Goal: Task Accomplishment & Management: Use online tool/utility

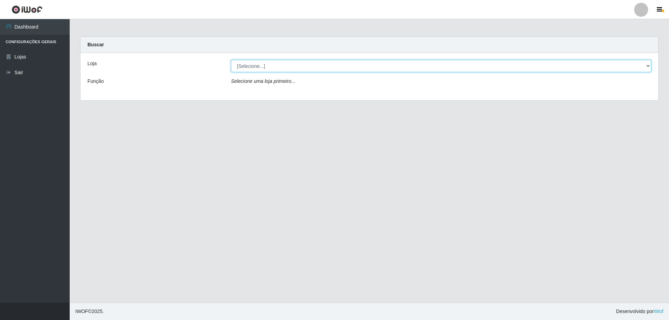
click at [263, 69] on select "[Selecione...] SuperShow Bis - Avenida 6 SuperShow [GEOGRAPHIC_DATA][PERSON_NAM…" at bounding box center [441, 66] width 421 height 12
select select "60"
click at [231, 60] on select "[Selecione...] SuperShow Bis - Avenida 6 SuperShow [GEOGRAPHIC_DATA][PERSON_NAM…" at bounding box center [441, 66] width 421 height 12
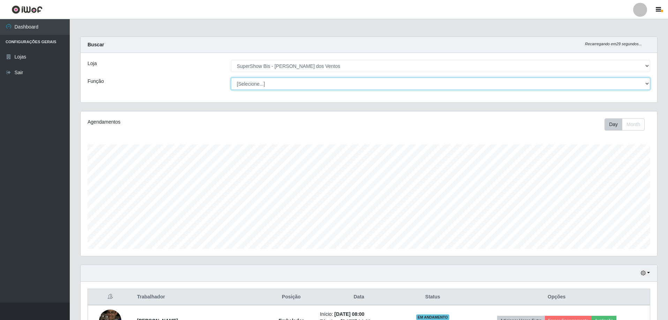
scroll to position [145, 576]
click at [272, 88] on select "[Selecione...] ASG ASG + ASG ++ Auxiliar de Cozinha Balconista de Açougue Balco…" at bounding box center [440, 84] width 419 height 12
select select "1"
click at [231, 78] on select "[Selecione...] ASG ASG + ASG ++ Auxiliar de Cozinha Balconista de Açougue Balco…" at bounding box center [440, 84] width 419 height 12
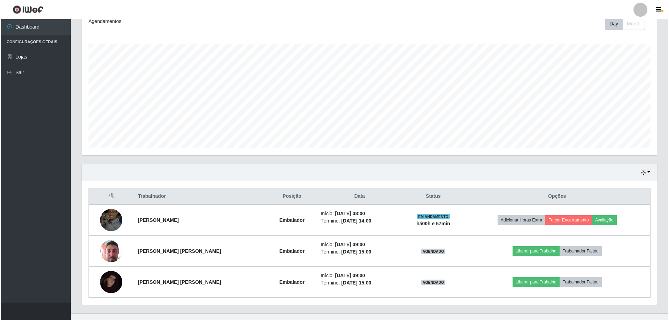
scroll to position [112, 0]
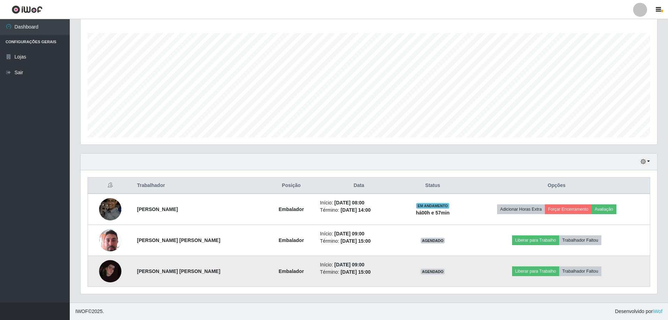
click at [112, 268] on img at bounding box center [110, 271] width 22 height 22
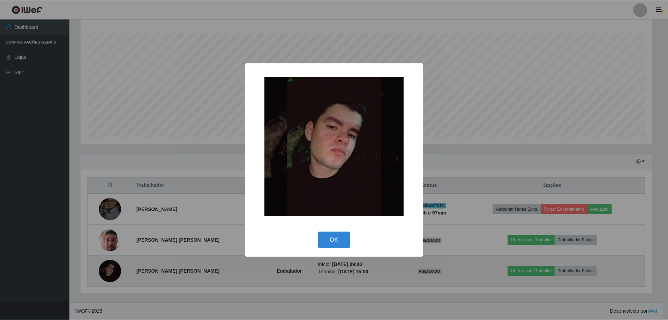
scroll to position [145, 573]
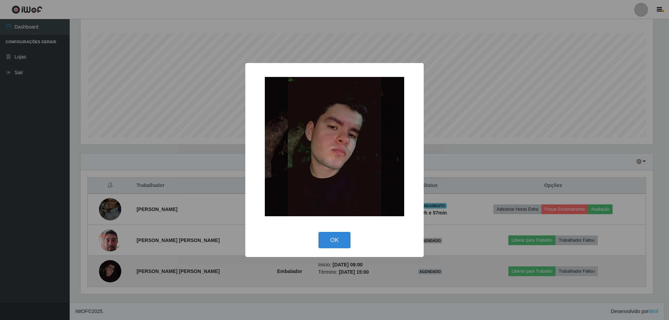
click at [112, 268] on div "× OK Cancel" at bounding box center [334, 160] width 669 height 320
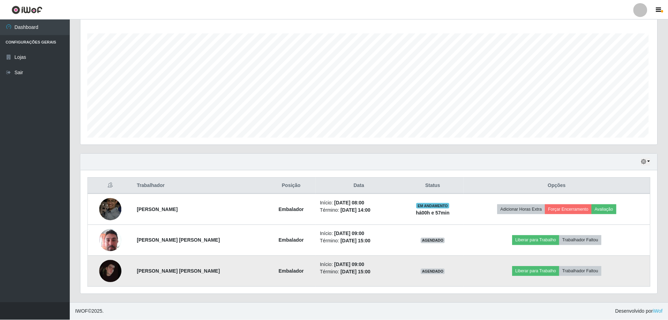
scroll to position [145, 576]
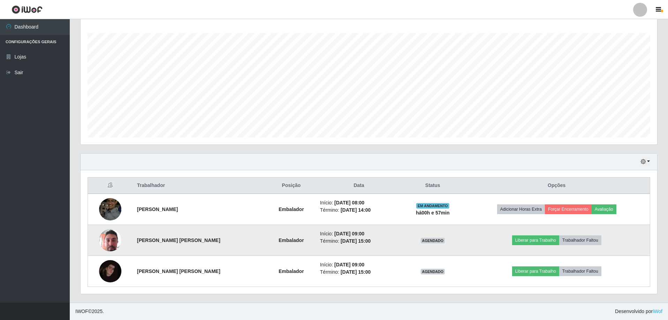
click at [116, 240] on img at bounding box center [110, 241] width 22 height 30
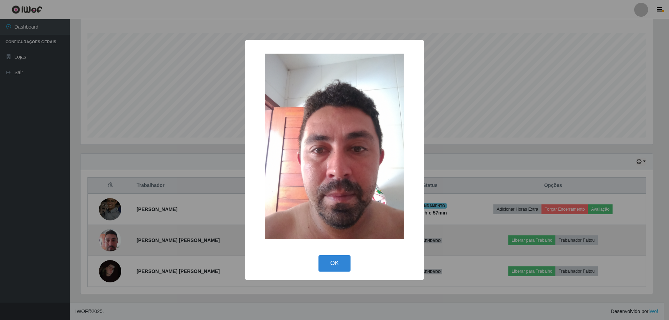
click at [116, 240] on div "× OK Cancel" at bounding box center [334, 160] width 669 height 320
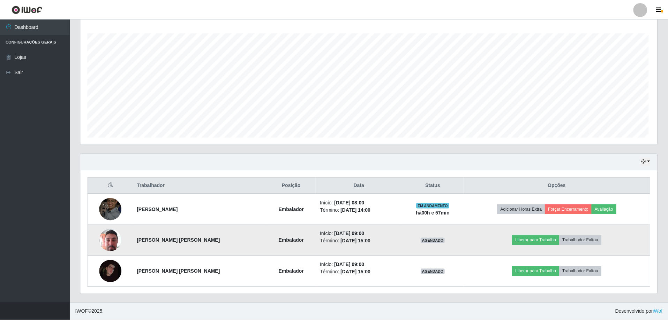
scroll to position [145, 576]
click at [544, 240] on button "Liberar para Trabalho" at bounding box center [535, 241] width 47 height 10
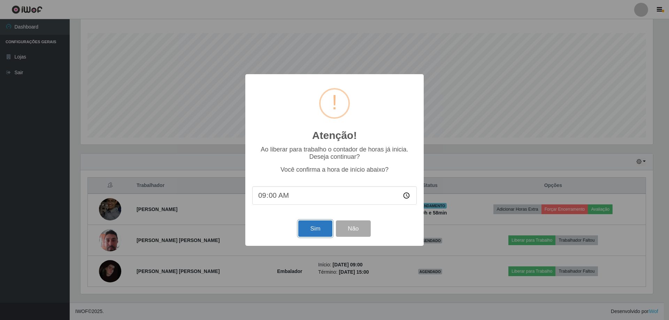
click at [321, 230] on button "Sim" at bounding box center [315, 229] width 34 height 16
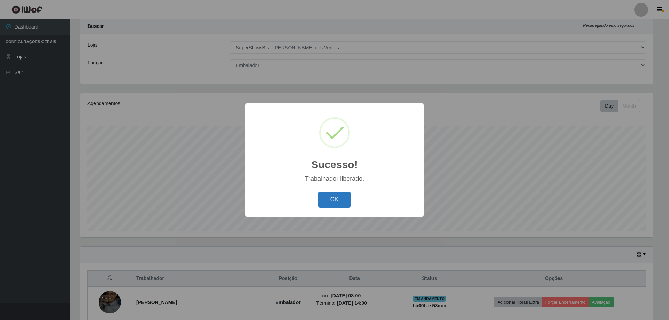
click at [341, 203] on button "OK" at bounding box center [335, 200] width 32 height 16
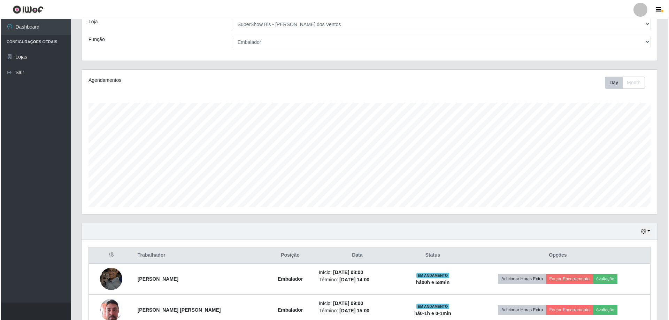
scroll to position [112, 0]
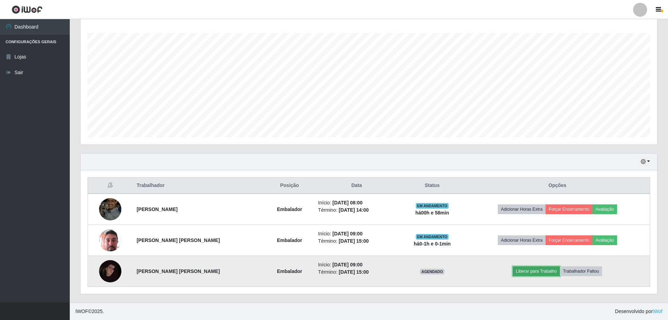
click at [541, 272] on button "Liberar para Trabalho" at bounding box center [536, 272] width 47 height 10
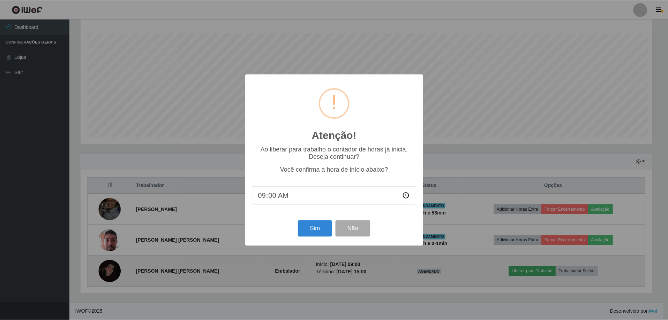
scroll to position [145, 573]
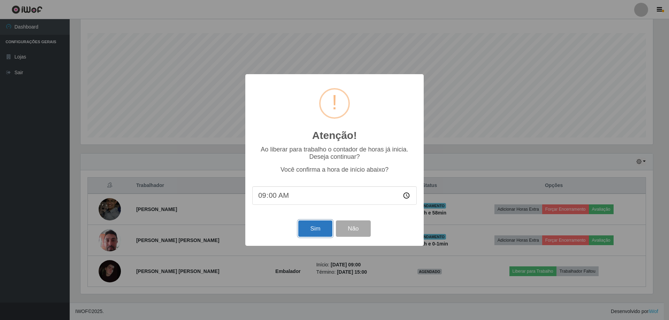
click at [312, 232] on button "Sim" at bounding box center [315, 229] width 34 height 16
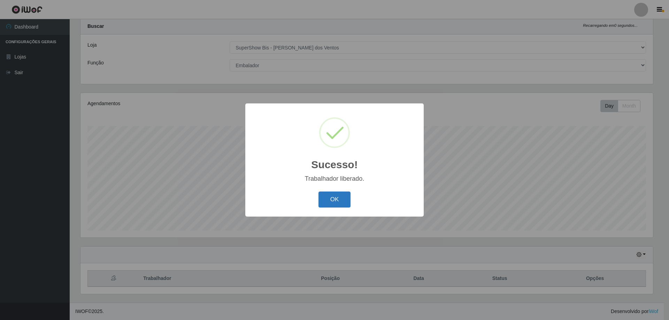
click at [328, 206] on button "OK" at bounding box center [335, 200] width 32 height 16
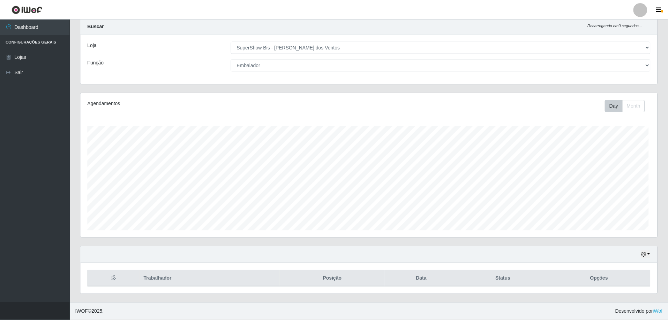
scroll to position [145, 576]
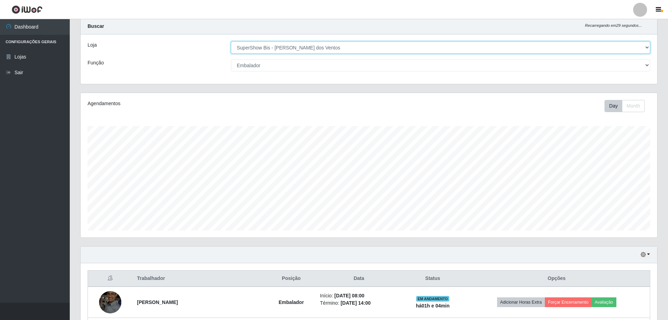
click at [247, 50] on select "[Selecione...] SuperShow Bis - Avenida 6 SuperShow [GEOGRAPHIC_DATA][PERSON_NAM…" at bounding box center [440, 47] width 419 height 12
click at [231, 41] on select "[Selecione...] SuperShow Bis - Avenida 6 SuperShow [GEOGRAPHIC_DATA][PERSON_NAM…" at bounding box center [440, 47] width 419 height 12
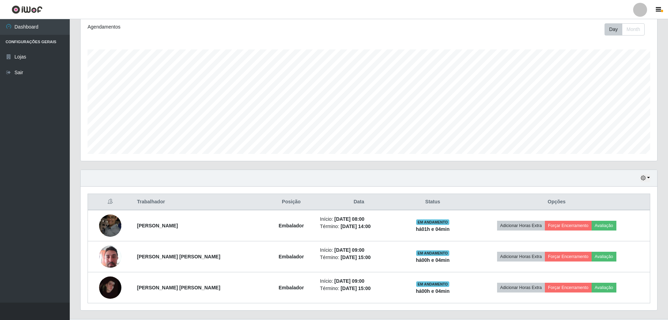
scroll to position [112, 0]
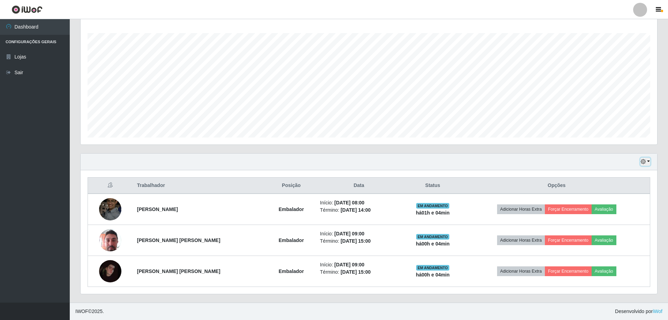
click at [641, 164] on icon "button" at bounding box center [643, 161] width 5 height 5
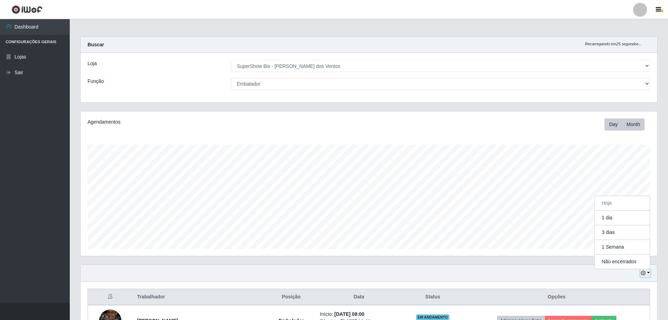
scroll to position [35, 0]
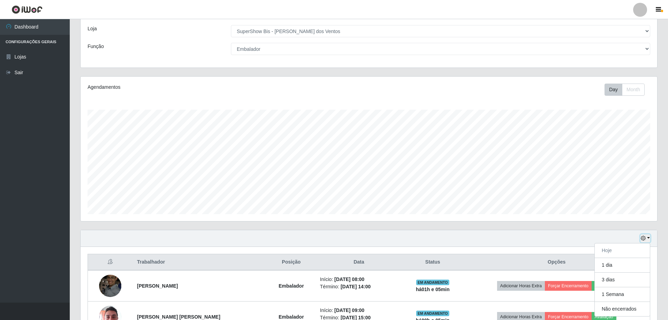
click at [643, 239] on icon "button" at bounding box center [643, 238] width 5 height 5
click at [615, 282] on button "3 dias" at bounding box center [621, 280] width 55 height 15
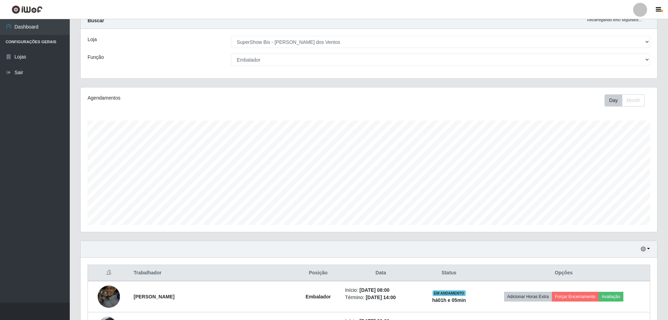
scroll to position [0, 0]
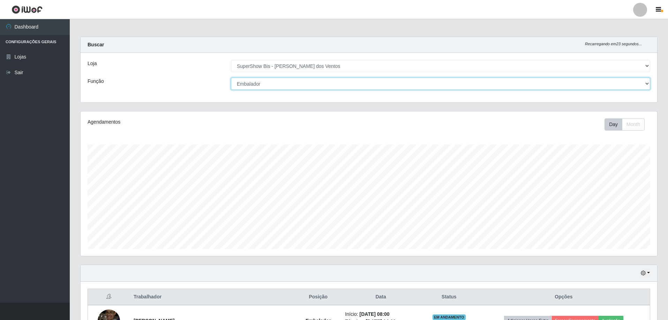
click at [249, 84] on select "[Selecione...] ASG ASG + ASG ++ Auxiliar de Cozinha Balconista de Açougue Balco…" at bounding box center [440, 84] width 419 height 12
click at [231, 78] on select "[Selecione...] ASG ASG + ASG ++ Auxiliar de Cozinha Balconista de Açougue Balco…" at bounding box center [440, 84] width 419 height 12
click at [641, 274] on icon "button" at bounding box center [643, 273] width 5 height 5
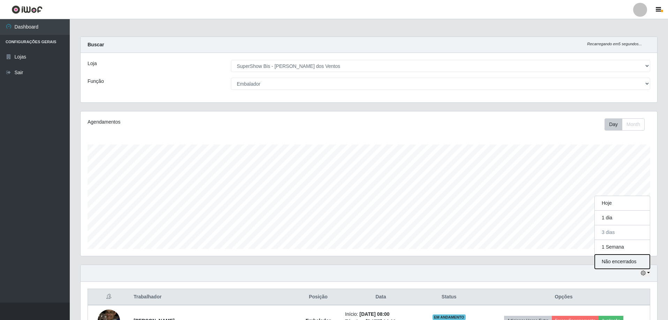
click at [622, 262] on button "Não encerrados" at bounding box center [621, 262] width 55 height 14
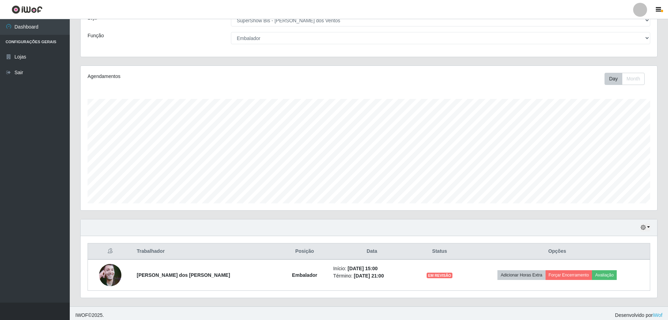
scroll to position [50, 0]
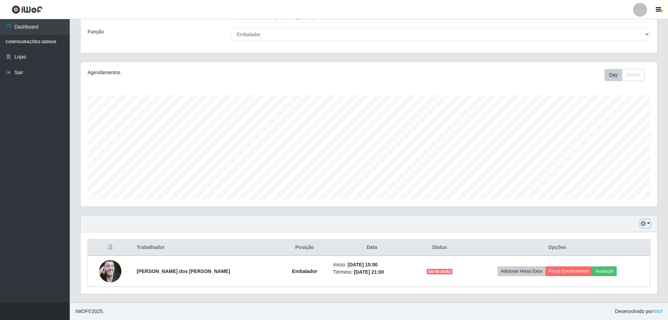
click at [649, 223] on button "button" at bounding box center [645, 224] width 10 height 8
click at [622, 167] on button "1 dia" at bounding box center [621, 168] width 55 height 15
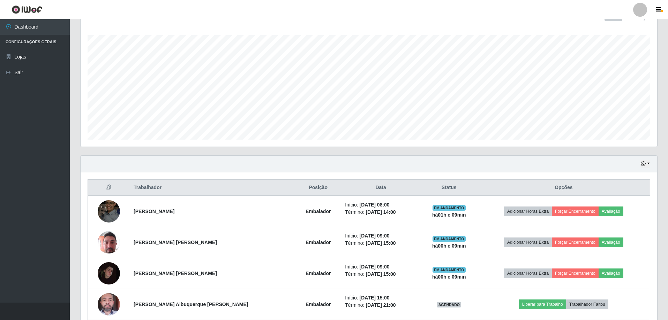
scroll to position [119, 0]
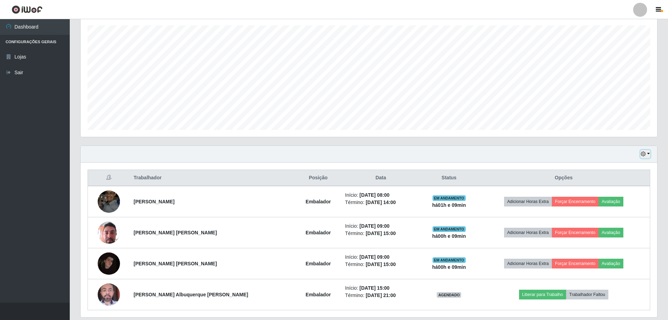
click at [645, 155] on icon "button" at bounding box center [643, 154] width 5 height 5
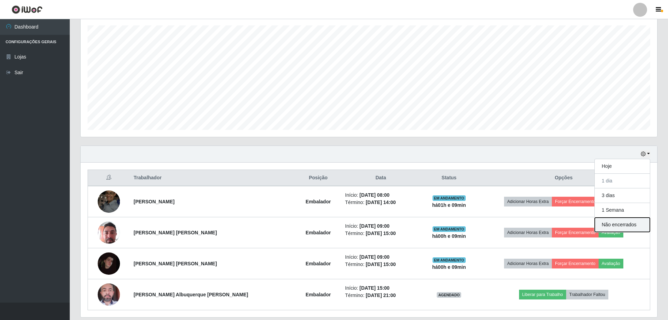
click at [624, 225] on button "Não encerrados" at bounding box center [621, 225] width 55 height 14
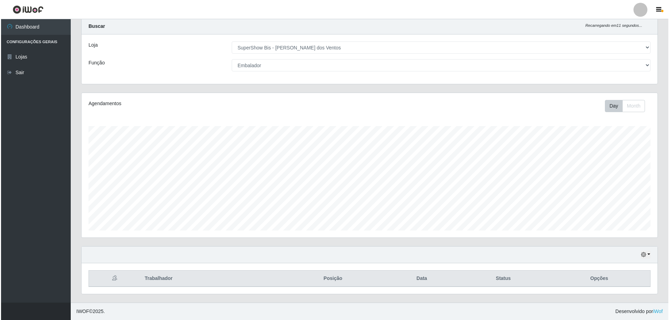
scroll to position [50, 0]
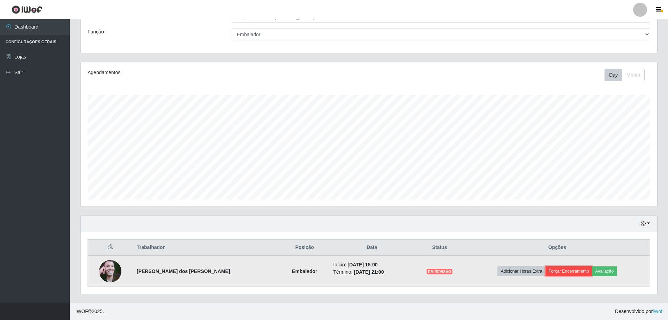
click at [547, 271] on button "Forçar Encerramento" at bounding box center [568, 272] width 47 height 10
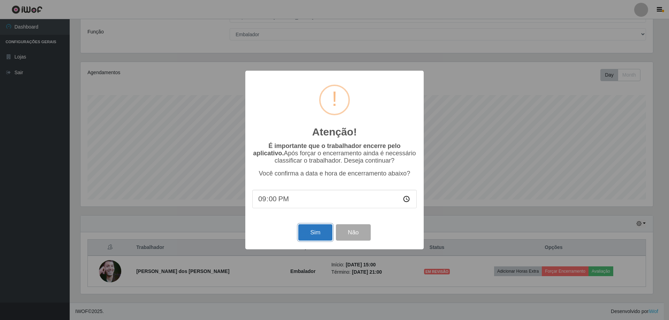
click at [323, 232] on button "Sim" at bounding box center [315, 233] width 34 height 16
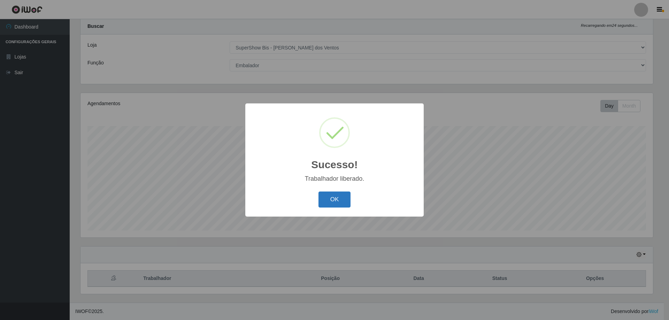
click at [331, 208] on button "OK" at bounding box center [335, 200] width 32 height 16
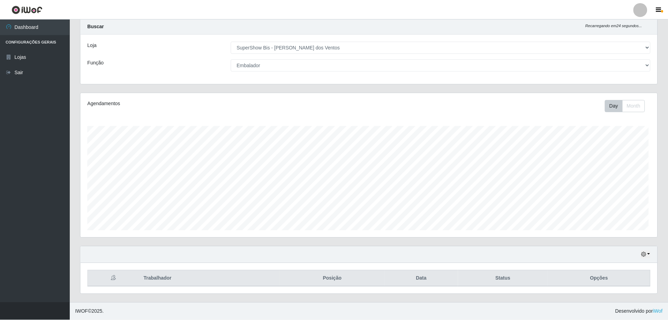
scroll to position [145, 576]
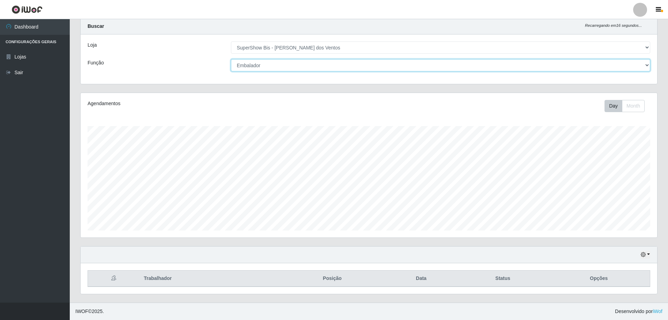
click at [296, 63] on select "[Selecione...] ASG ASG + ASG ++ Auxiliar de Cozinha Balconista de Açougue Balco…" at bounding box center [440, 65] width 419 height 12
click at [231, 59] on select "[Selecione...] ASG ASG + ASG ++ Auxiliar de Cozinha Balconista de Açougue Balco…" at bounding box center [440, 65] width 419 height 12
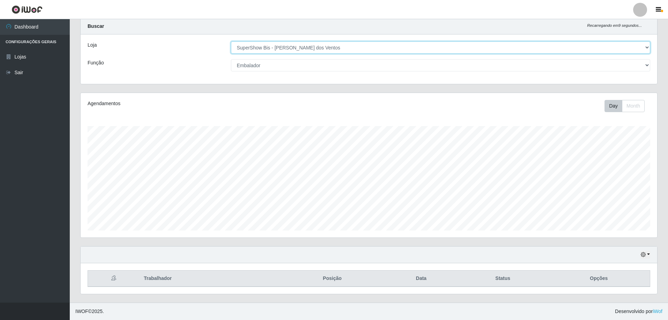
click at [294, 48] on select "[Selecione...] SuperShow Bis - Avenida 6 SuperShow [GEOGRAPHIC_DATA][PERSON_NAM…" at bounding box center [440, 47] width 419 height 12
click at [231, 41] on select "[Selecione...] SuperShow Bis - Avenida 6 SuperShow [GEOGRAPHIC_DATA][PERSON_NAM…" at bounding box center [440, 47] width 419 height 12
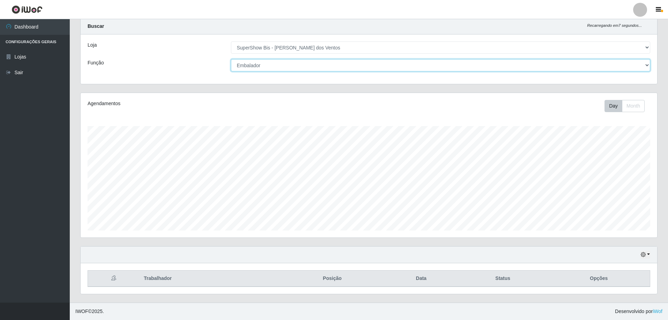
click at [291, 69] on select "[Selecione...] ASG ASG + ASG ++ Auxiliar de Cozinha Balconista de Açougue Balco…" at bounding box center [440, 65] width 419 height 12
click at [231, 59] on select "[Selecione...] ASG ASG + ASG ++ Auxiliar de Cozinha Balconista de Açougue Balco…" at bounding box center [440, 65] width 419 height 12
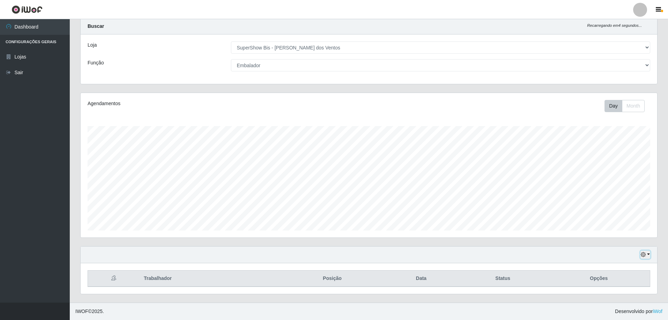
click at [642, 256] on icon "button" at bounding box center [643, 254] width 5 height 5
click at [617, 188] on button "Hoje" at bounding box center [621, 185] width 55 height 15
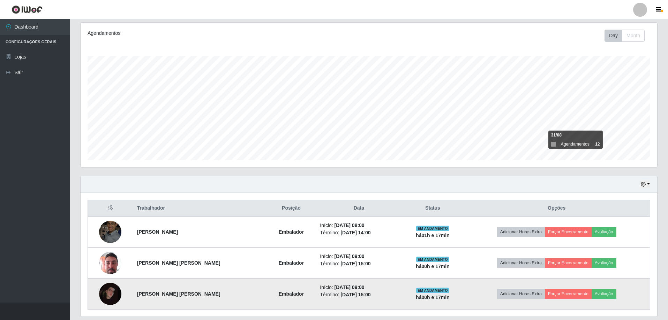
scroll to position [77, 0]
